Goal: Find specific page/section: Find specific page/section

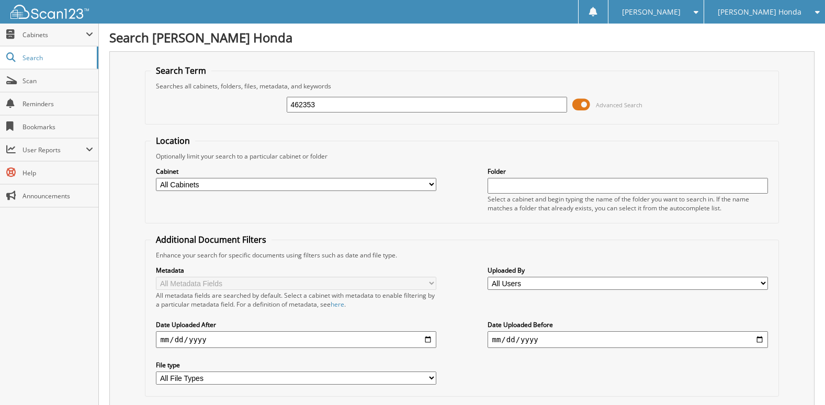
click at [379, 111] on input "462353" at bounding box center [427, 105] width 280 height 16
type input "222590"
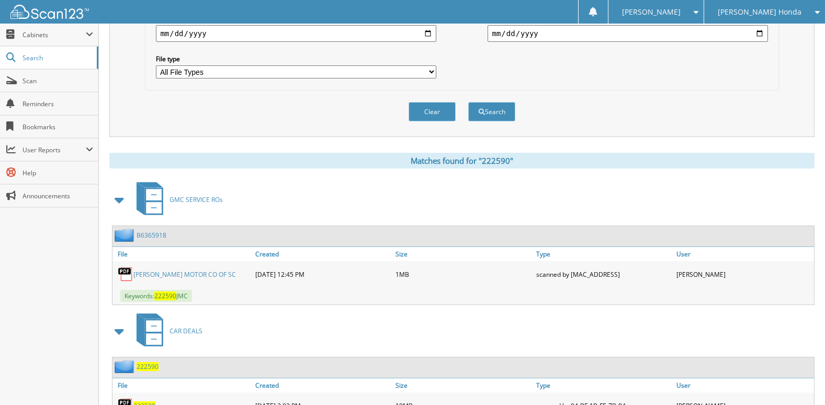
scroll to position [352, 0]
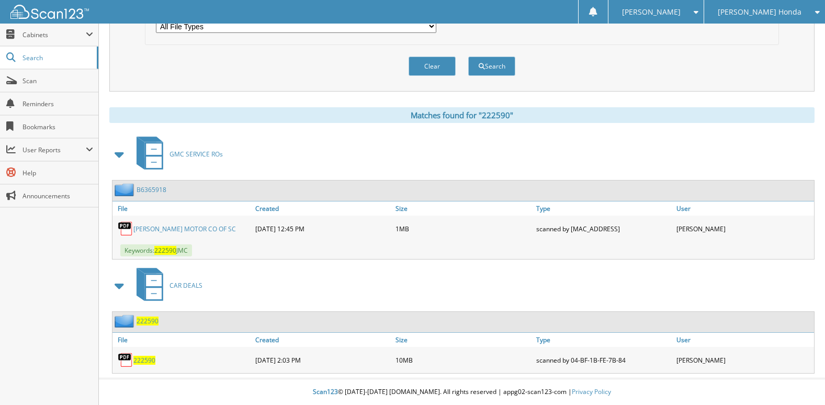
click at [152, 362] on span "222590" at bounding box center [144, 360] width 22 height 9
